Goal: Task Accomplishment & Management: Complete application form

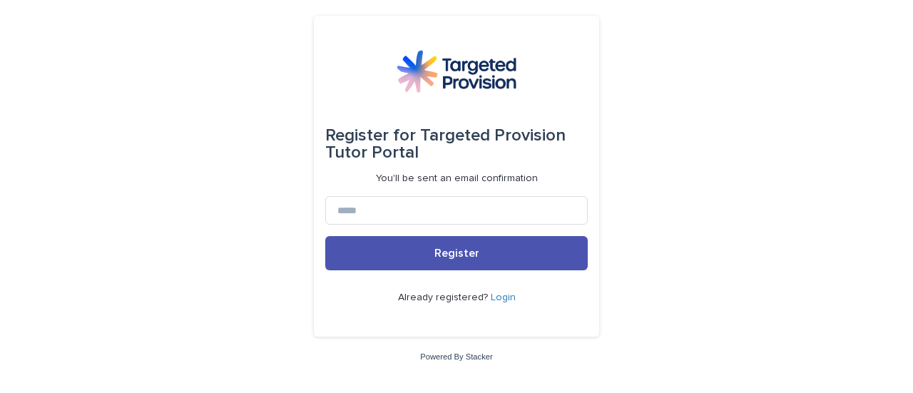
click at [494, 299] on link "Login" at bounding box center [503, 297] width 25 height 10
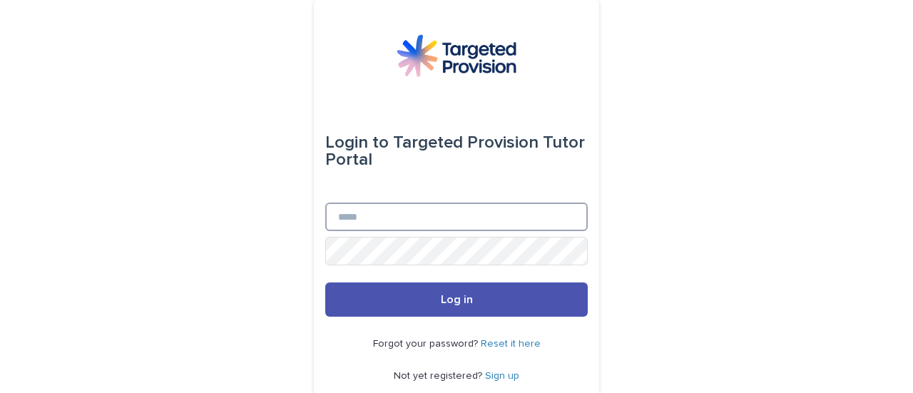
type input "**********"
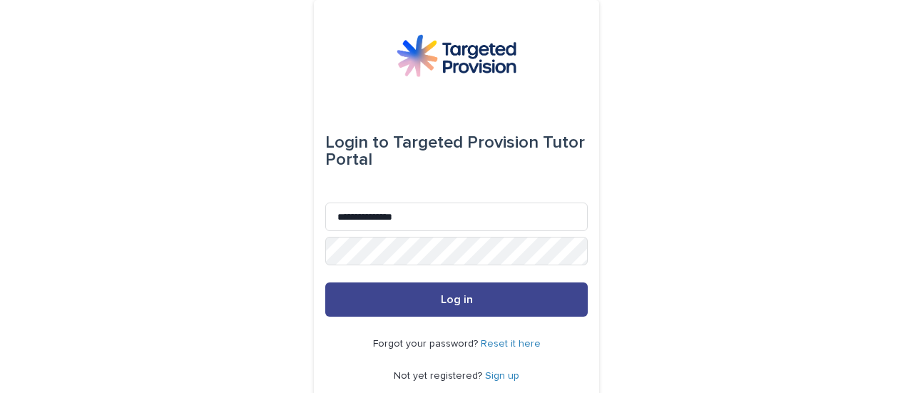
click at [432, 289] on button "Log in" at bounding box center [456, 299] width 262 height 34
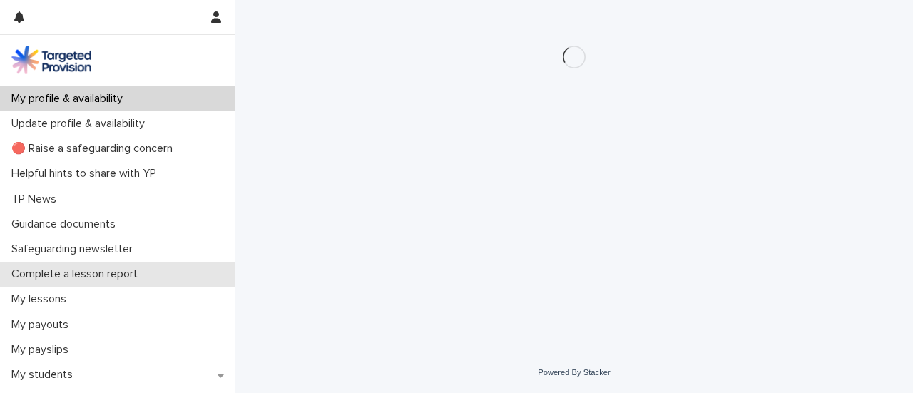
click at [126, 275] on p "Complete a lesson report" at bounding box center [77, 274] width 143 height 14
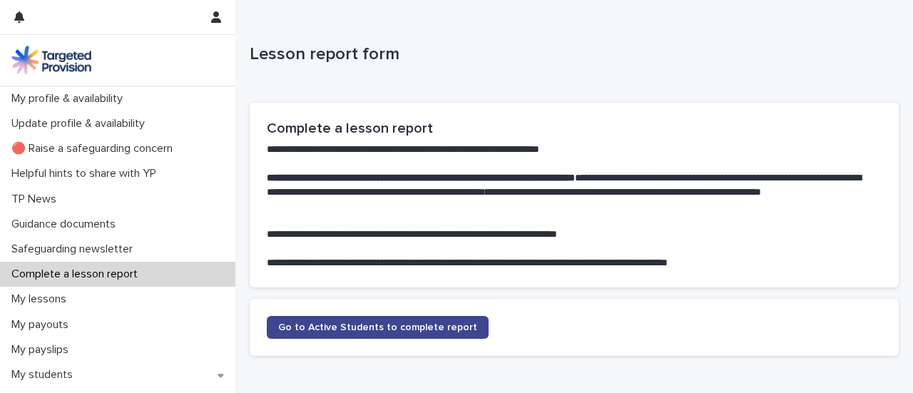
click at [351, 319] on link "Go to Active Students to complete report" at bounding box center [378, 327] width 222 height 23
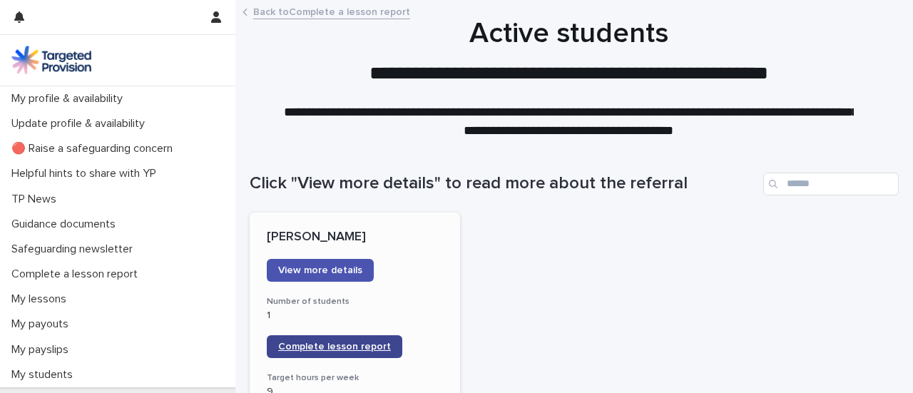
click at [332, 337] on link "Complete lesson report" at bounding box center [334, 346] width 135 height 23
